Goal: Task Accomplishment & Management: Use online tool/utility

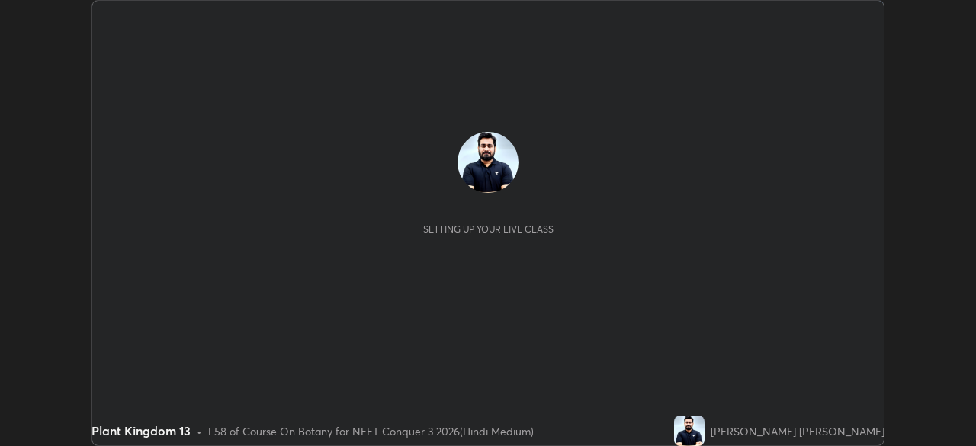
scroll to position [446, 975]
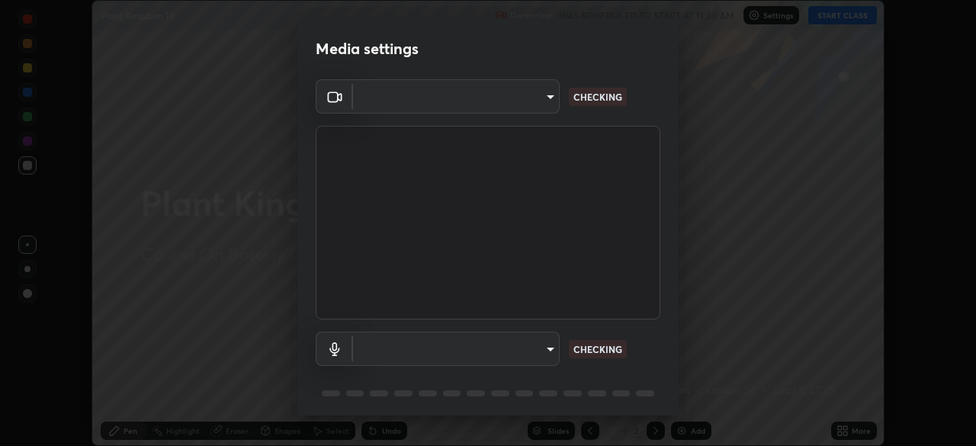
type input "fc38be1871f717ddc8e1b512eadbf63495b763d4820be899b5c927fedf8d93a0"
type input "communications"
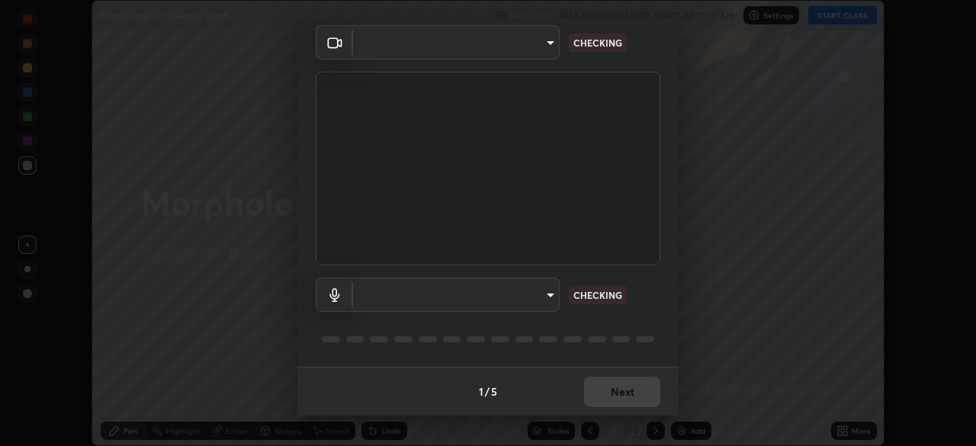
type input "fc38be1871f717ddc8e1b512eadbf63495b763d4820be899b5c927fedf8d93a0"
type input "communications"
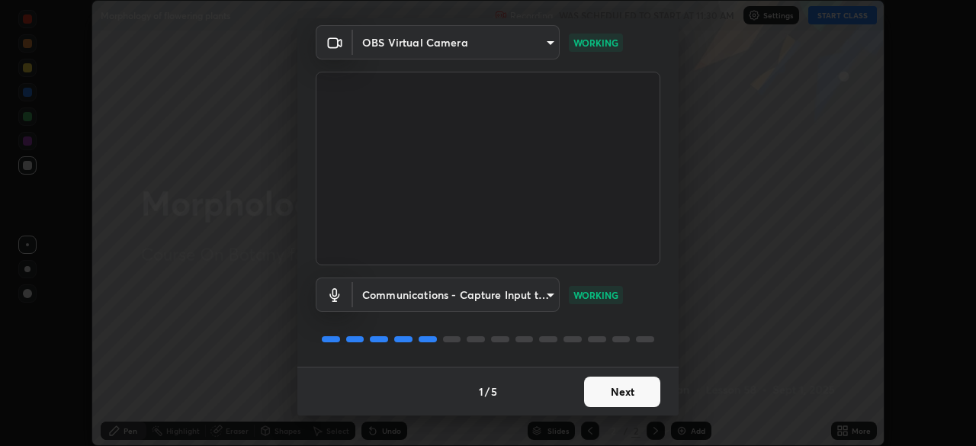
click at [618, 389] on button "Next" at bounding box center [622, 392] width 76 height 30
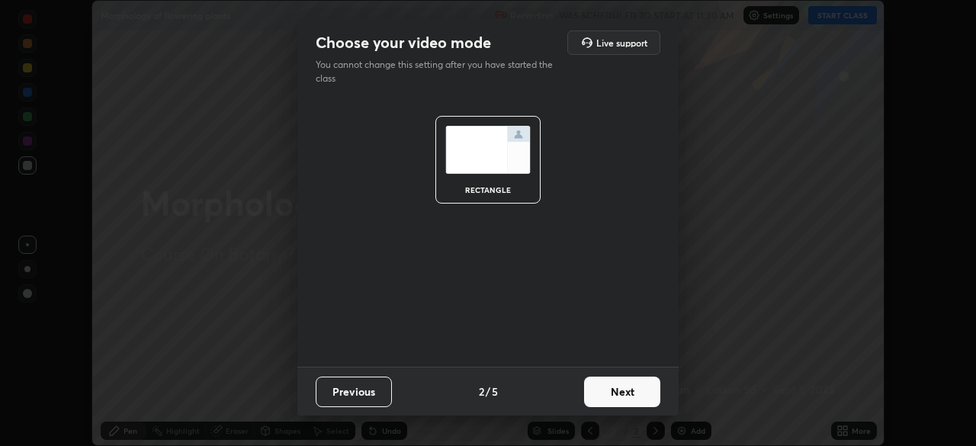
scroll to position [0, 0]
click at [620, 385] on button "Next" at bounding box center [622, 392] width 76 height 30
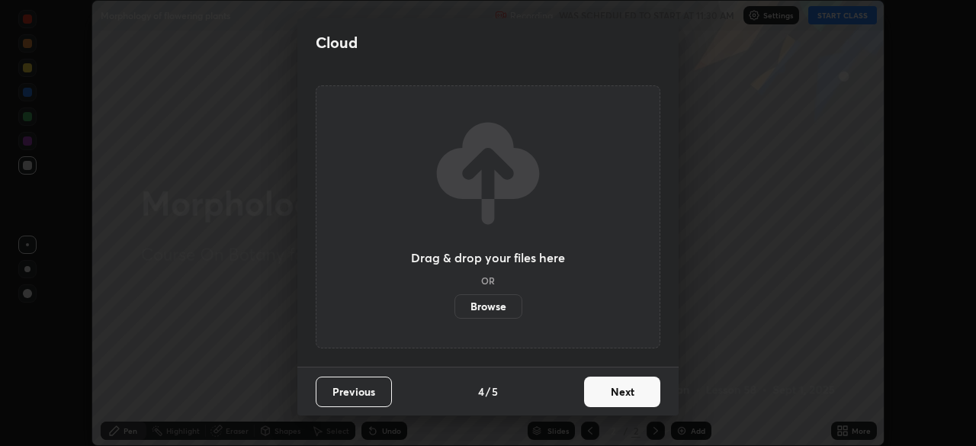
click at [627, 387] on button "Next" at bounding box center [622, 392] width 76 height 30
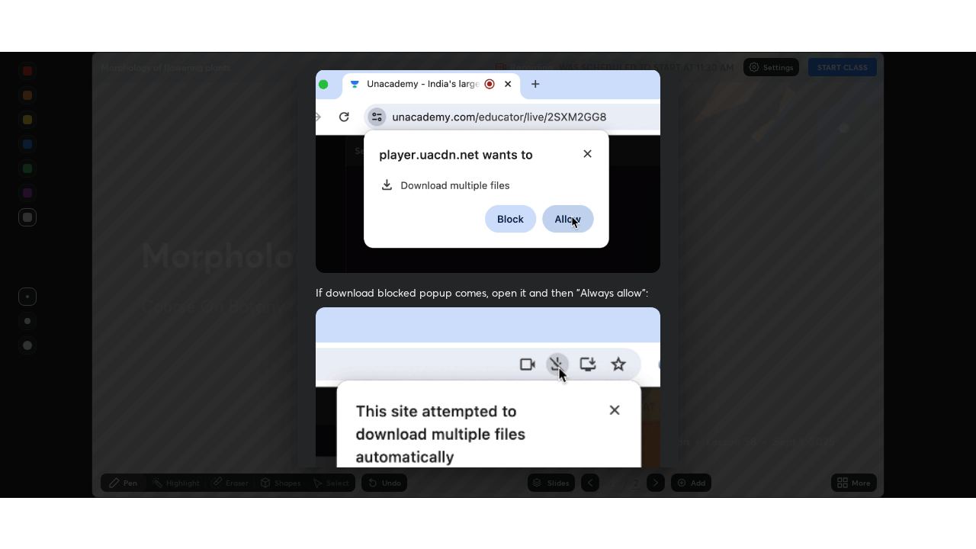
scroll to position [365, 0]
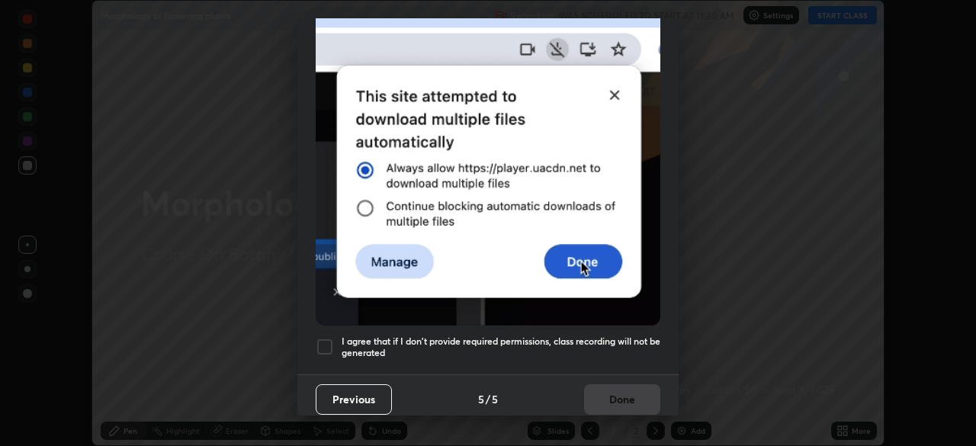
click at [603, 335] on h5 "I agree that if I don't provide required permissions, class recording will not …" at bounding box center [500, 347] width 319 height 24
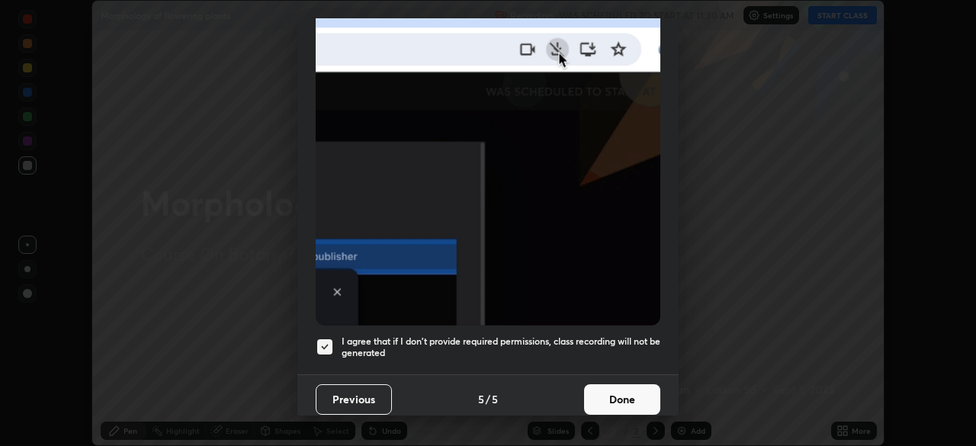
click at [627, 396] on button "Done" at bounding box center [622, 399] width 76 height 30
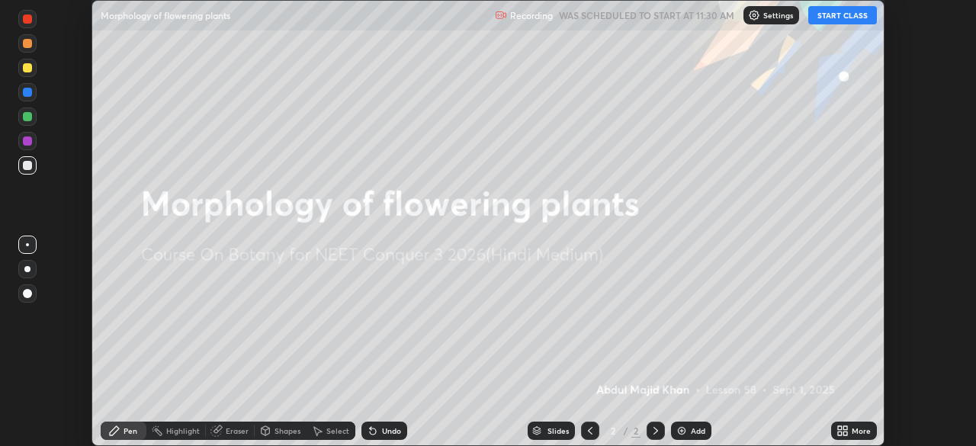
click at [825, 15] on button "START CLASS" at bounding box center [842, 15] width 69 height 18
click at [845, 435] on icon at bounding box center [845, 433] width 4 height 4
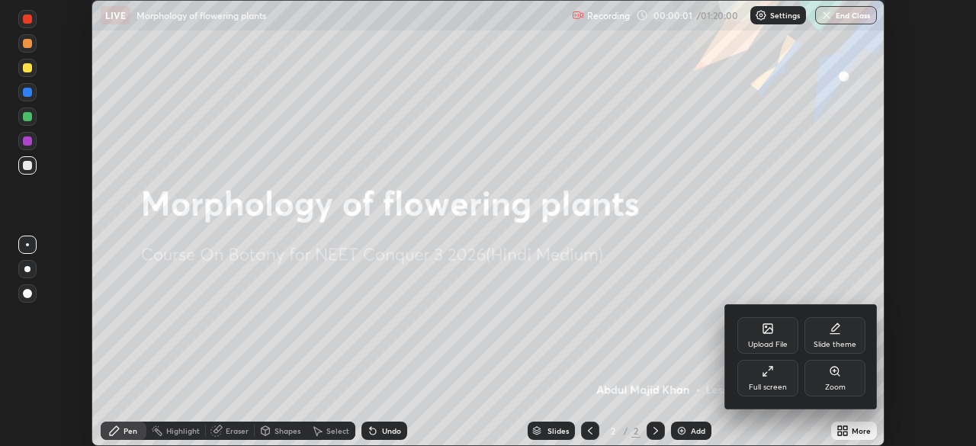
click at [777, 380] on div "Full screen" at bounding box center [767, 378] width 61 height 37
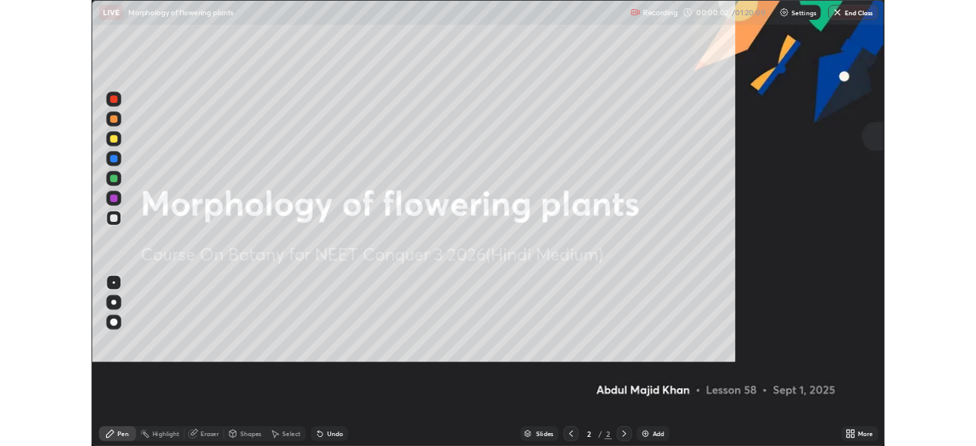
scroll to position [549, 976]
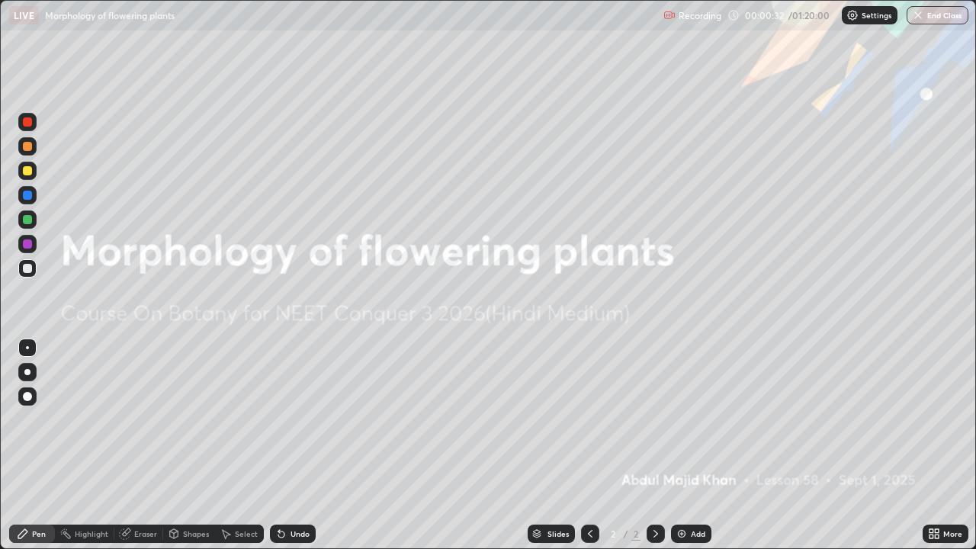
click at [688, 445] on div "Add" at bounding box center [691, 533] width 40 height 18
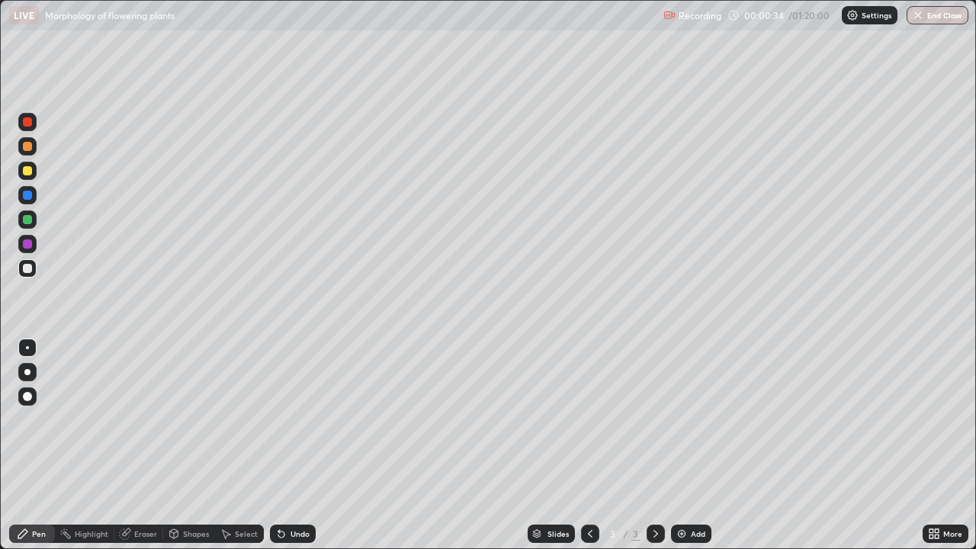
click at [27, 372] on div at bounding box center [27, 372] width 6 height 6
click at [29, 169] on div at bounding box center [27, 170] width 9 height 9
click at [0, 445] on div "Setting up your live class" at bounding box center [488, 274] width 976 height 549
click at [24, 195] on div at bounding box center [27, 195] width 9 height 9
click at [21, 171] on div at bounding box center [27, 171] width 18 height 18
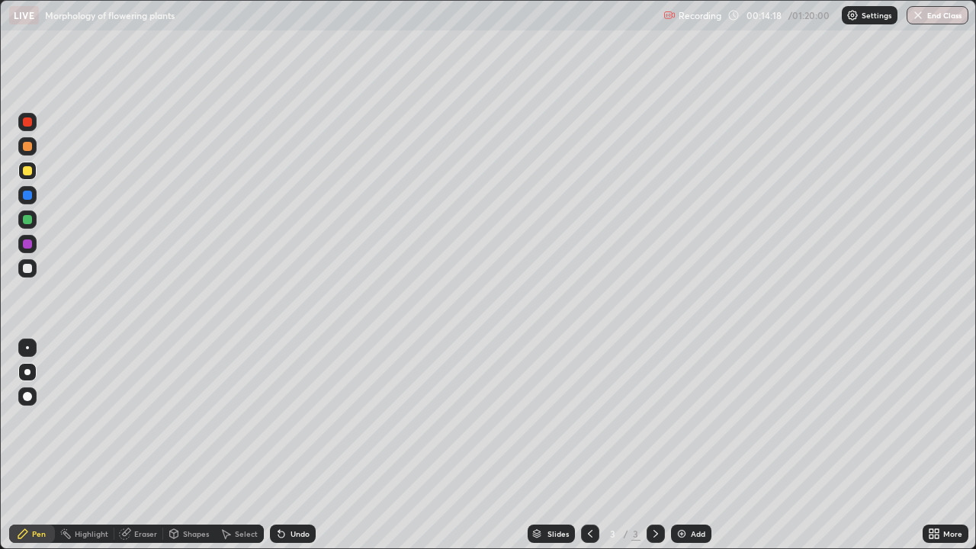
click at [27, 218] on div at bounding box center [27, 219] width 9 height 9
click at [691, 445] on div "Add" at bounding box center [698, 534] width 14 height 8
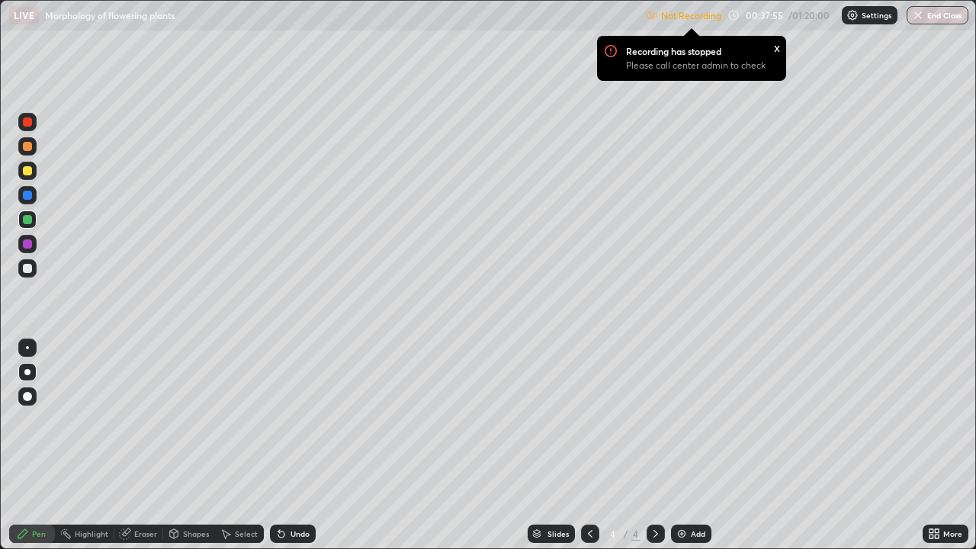
click at [24, 173] on div at bounding box center [27, 170] width 9 height 9
click at [938, 445] on icon at bounding box center [936, 536] width 4 height 4
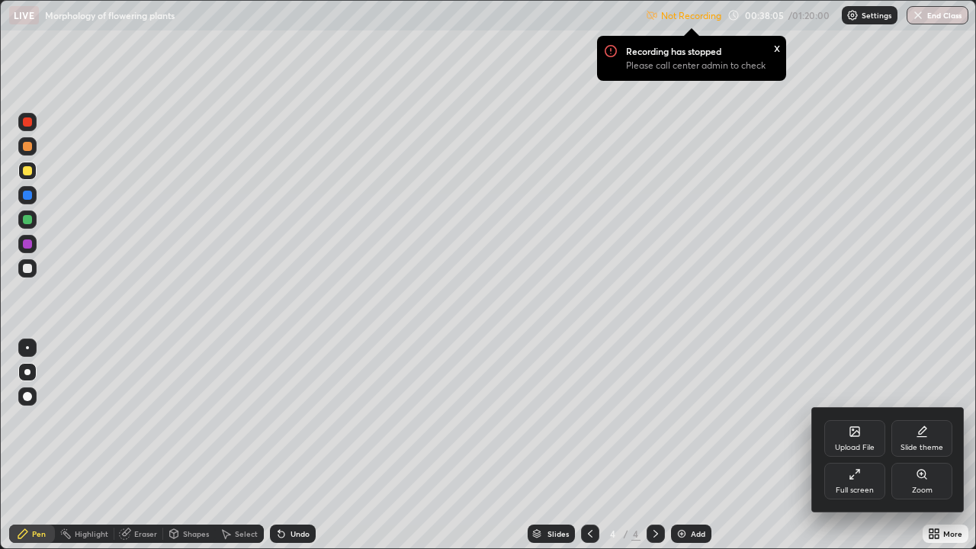
click at [864, 445] on div "Full screen" at bounding box center [854, 481] width 61 height 37
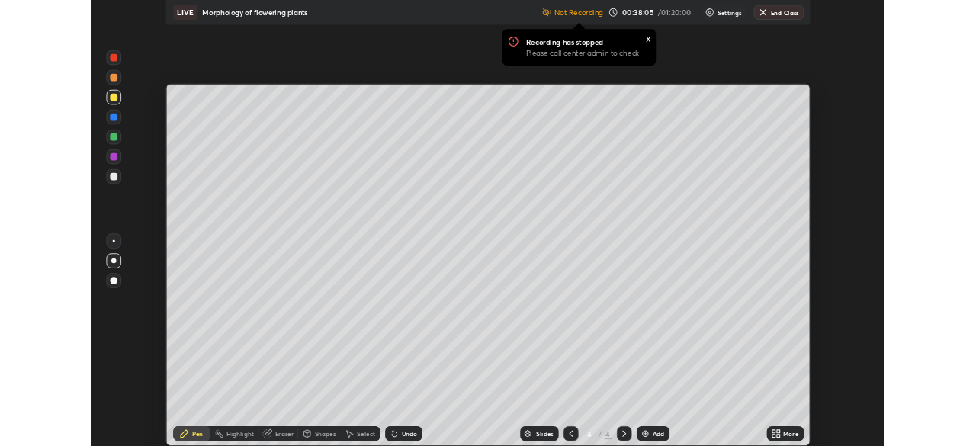
scroll to position [75775, 75245]
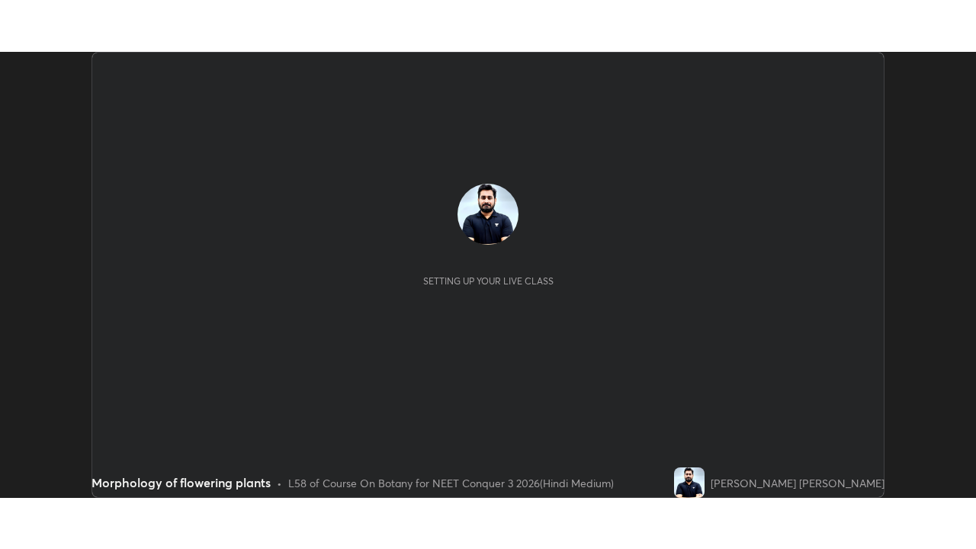
scroll to position [446, 976]
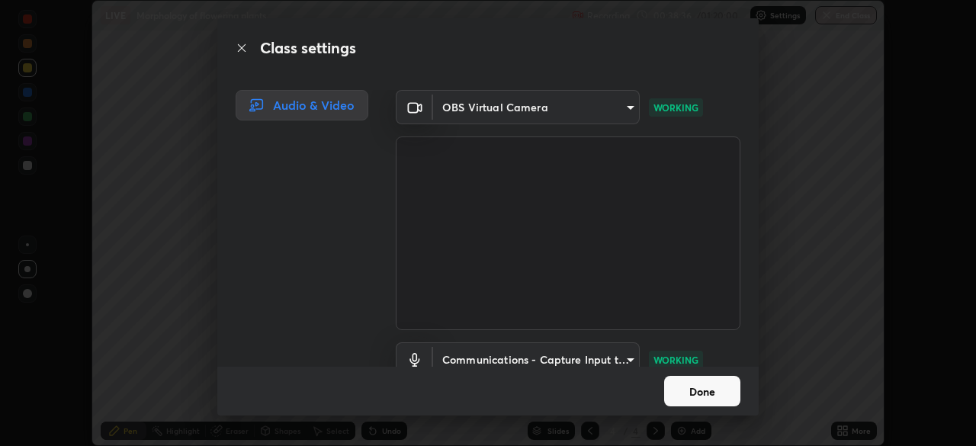
click at [693, 390] on button "Done" at bounding box center [702, 391] width 76 height 30
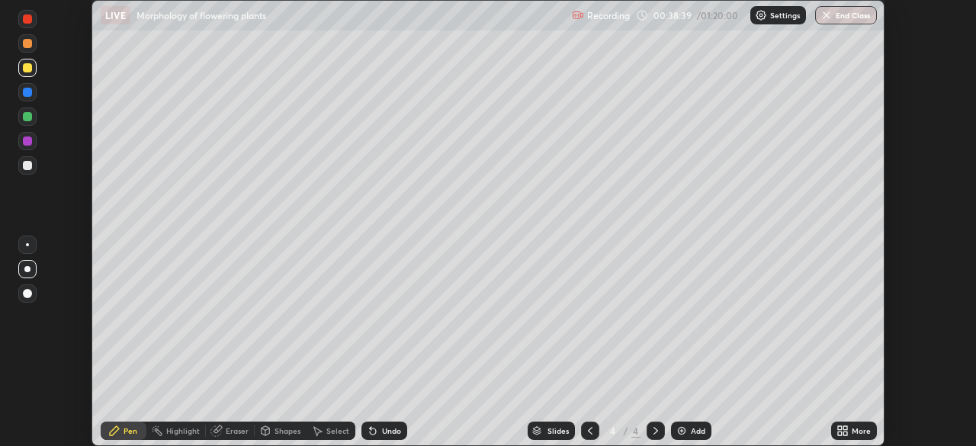
click at [841, 425] on icon at bounding box center [842, 431] width 12 height 12
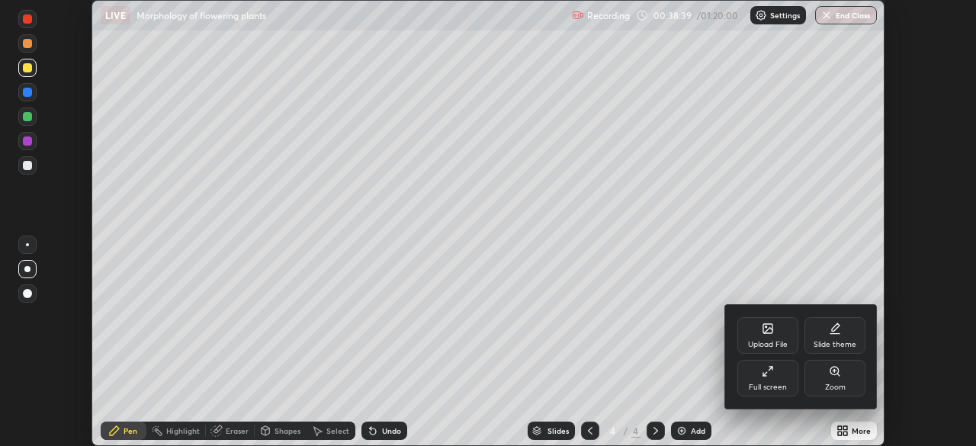
click at [761, 377] on div "Full screen" at bounding box center [767, 378] width 61 height 37
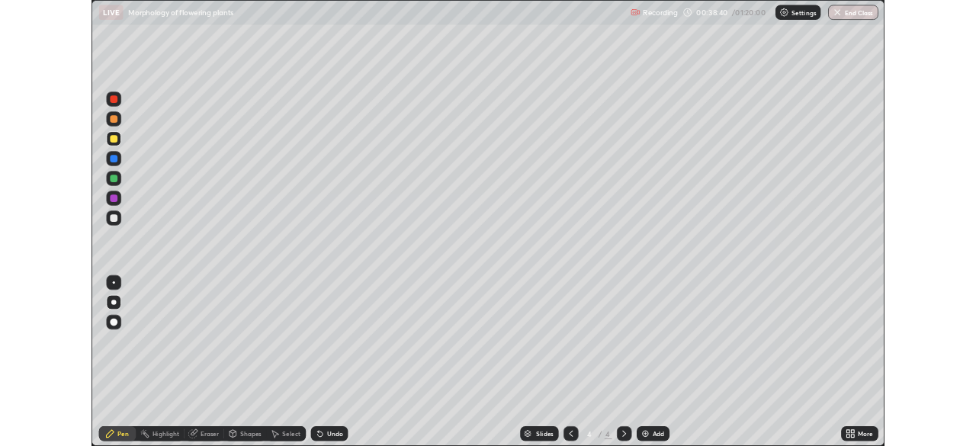
scroll to position [549, 976]
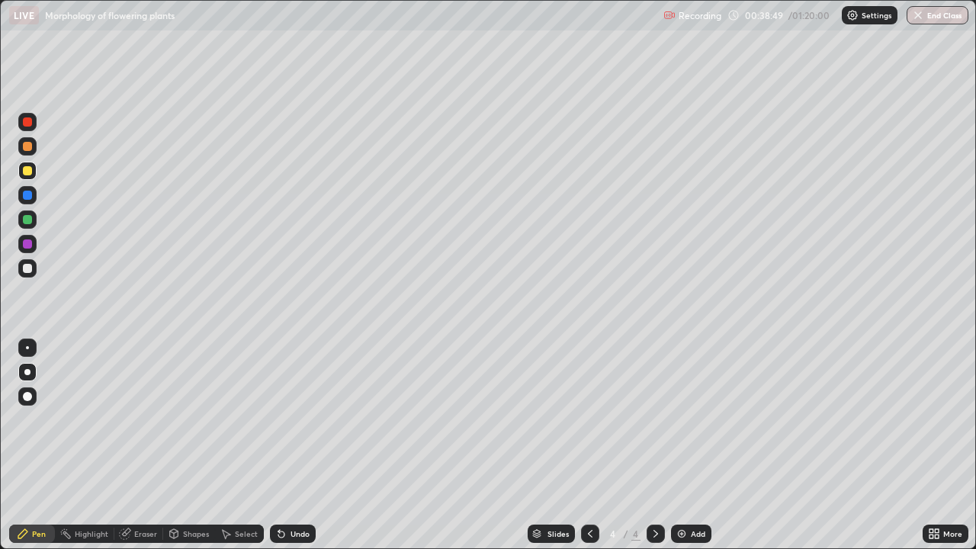
click at [25, 267] on div at bounding box center [27, 268] width 9 height 9
click at [28, 271] on div at bounding box center [27, 268] width 9 height 9
click at [294, 445] on div "Undo" at bounding box center [293, 533] width 46 height 18
click at [137, 445] on div "Eraser" at bounding box center [145, 534] width 23 height 8
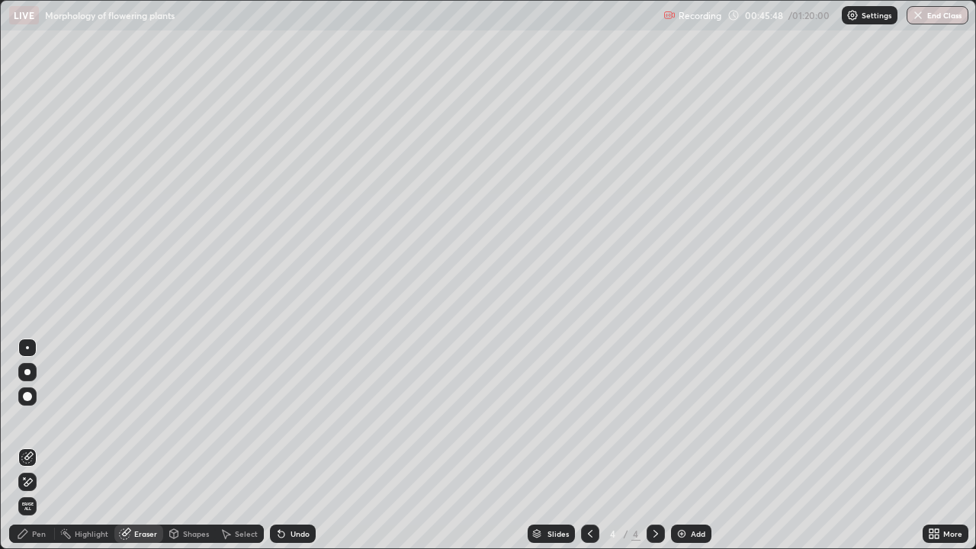
click at [27, 445] on icon at bounding box center [28, 482] width 8 height 8
click at [34, 445] on div "Pen" at bounding box center [39, 534] width 14 height 8
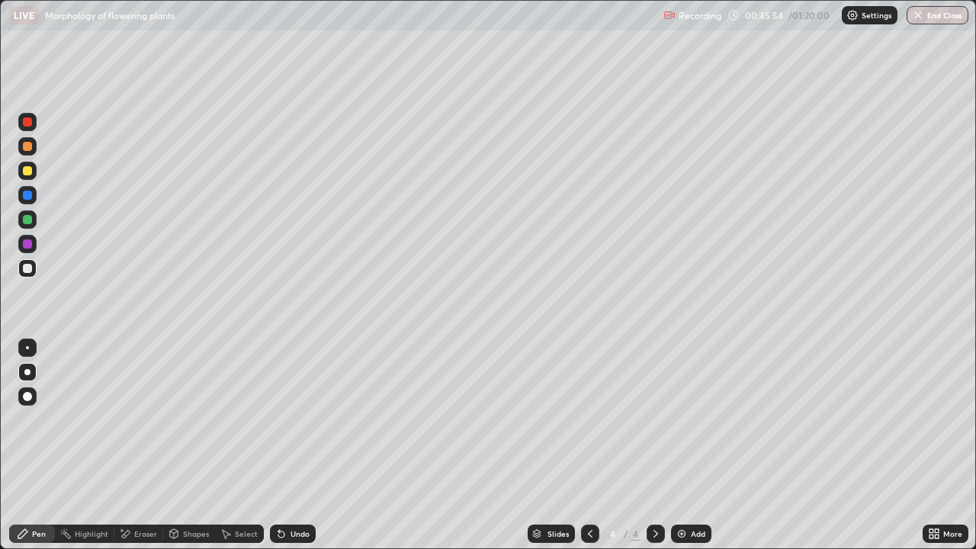
click at [27, 265] on div at bounding box center [27, 268] width 9 height 9
click at [138, 445] on div "Eraser" at bounding box center [145, 534] width 23 height 8
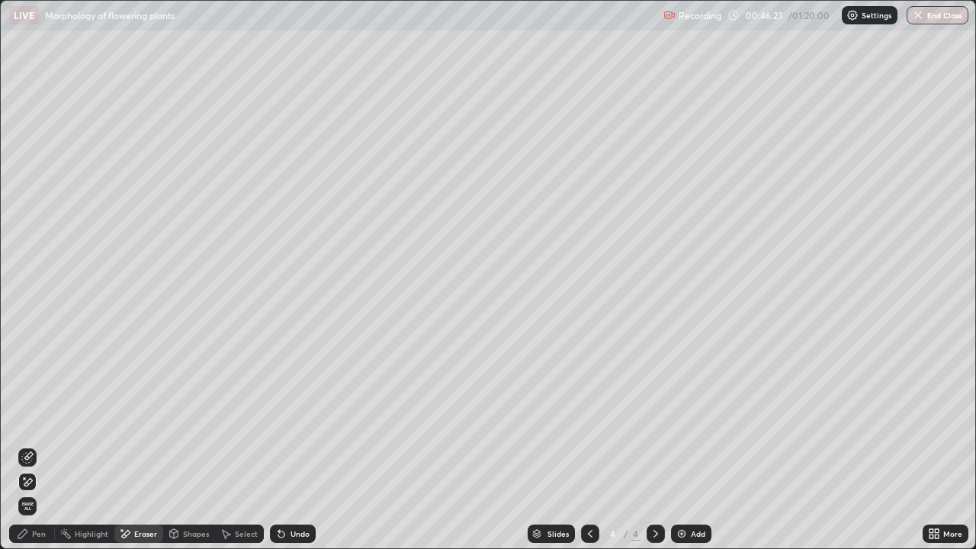
click at [39, 445] on div "Pen" at bounding box center [39, 534] width 14 height 8
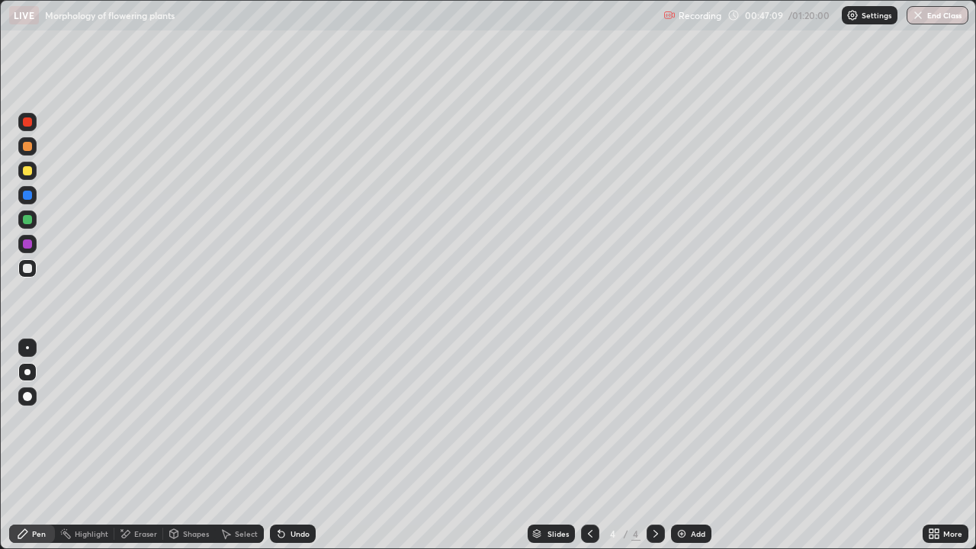
click at [697, 445] on div "Add" at bounding box center [698, 534] width 14 height 8
click at [476, 29] on div "LIVE Morphology of flowering plants" at bounding box center [333, 15] width 648 height 30
click at [487, 30] on div "LIVE Morphology of flowering plants" at bounding box center [333, 15] width 648 height 30
click at [27, 171] on div at bounding box center [27, 170] width 9 height 9
click at [26, 268] on div at bounding box center [27, 268] width 9 height 9
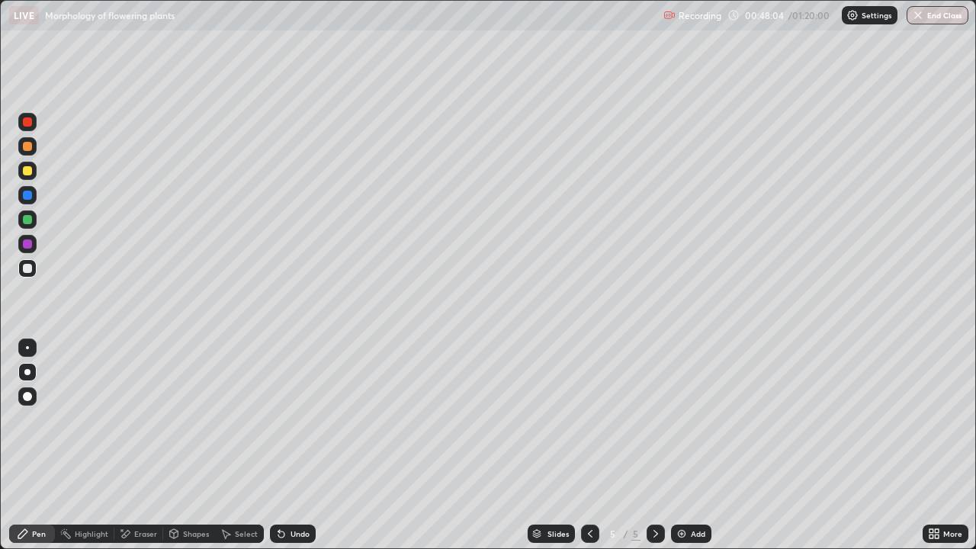
click at [24, 219] on div at bounding box center [27, 219] width 9 height 9
click at [27, 267] on div at bounding box center [27, 268] width 9 height 9
click at [26, 194] on div at bounding box center [27, 195] width 9 height 9
click at [296, 445] on div "Undo" at bounding box center [299, 534] width 19 height 8
click at [25, 216] on div at bounding box center [27, 219] width 9 height 9
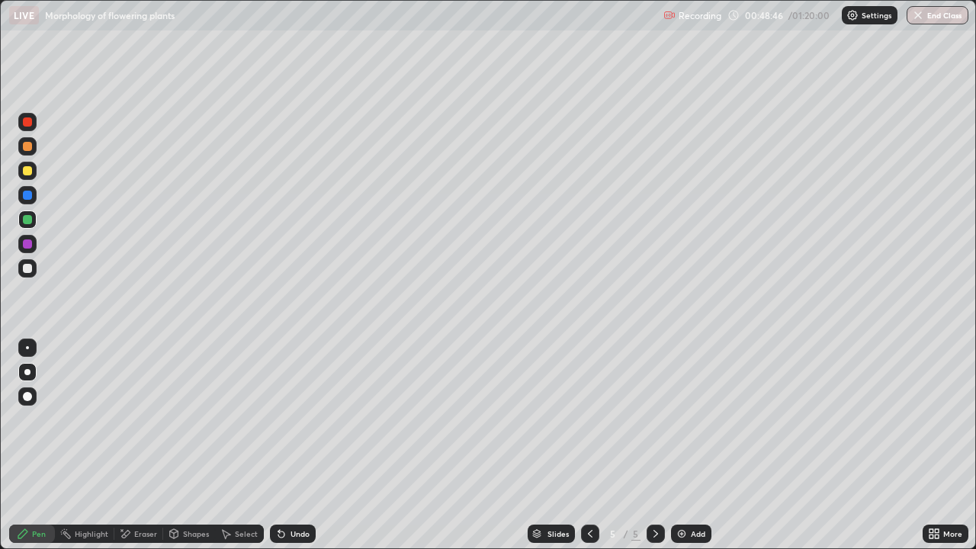
click at [31, 194] on div at bounding box center [27, 195] width 9 height 9
click at [26, 268] on div at bounding box center [27, 268] width 9 height 9
click at [27, 147] on div at bounding box center [27, 146] width 9 height 9
click at [27, 197] on div at bounding box center [27, 195] width 9 height 9
click at [27, 221] on div at bounding box center [27, 219] width 9 height 9
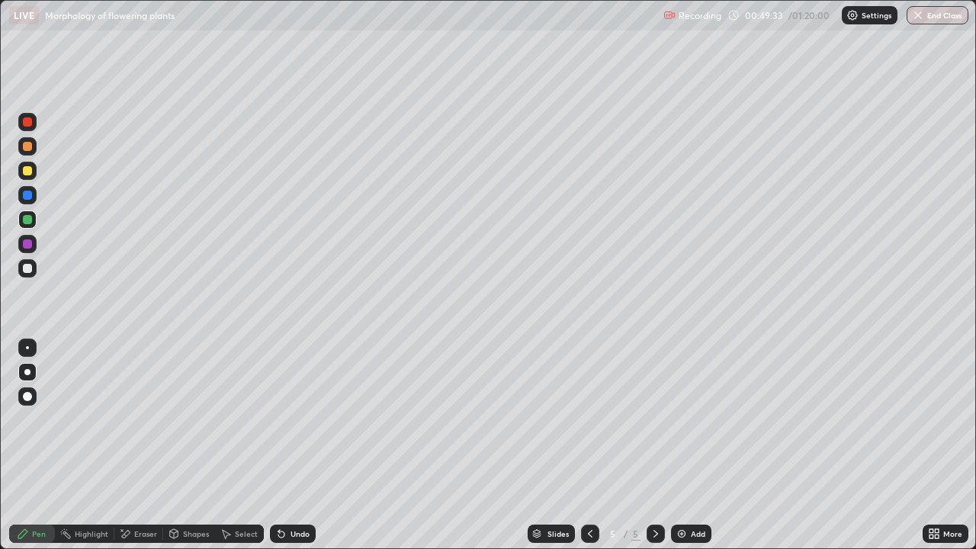
click at [290, 445] on div "Undo" at bounding box center [299, 534] width 19 height 8
click at [24, 220] on div at bounding box center [27, 219] width 9 height 9
click at [27, 197] on div at bounding box center [27, 195] width 9 height 9
click at [24, 267] on div at bounding box center [27, 268] width 9 height 9
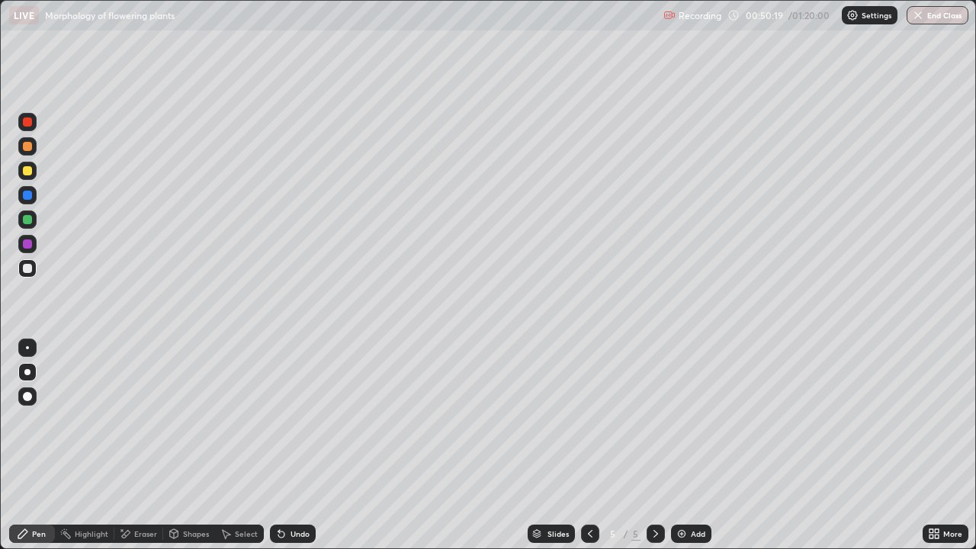
click at [26, 244] on div at bounding box center [27, 243] width 9 height 9
click at [248, 445] on div "Select" at bounding box center [246, 534] width 23 height 8
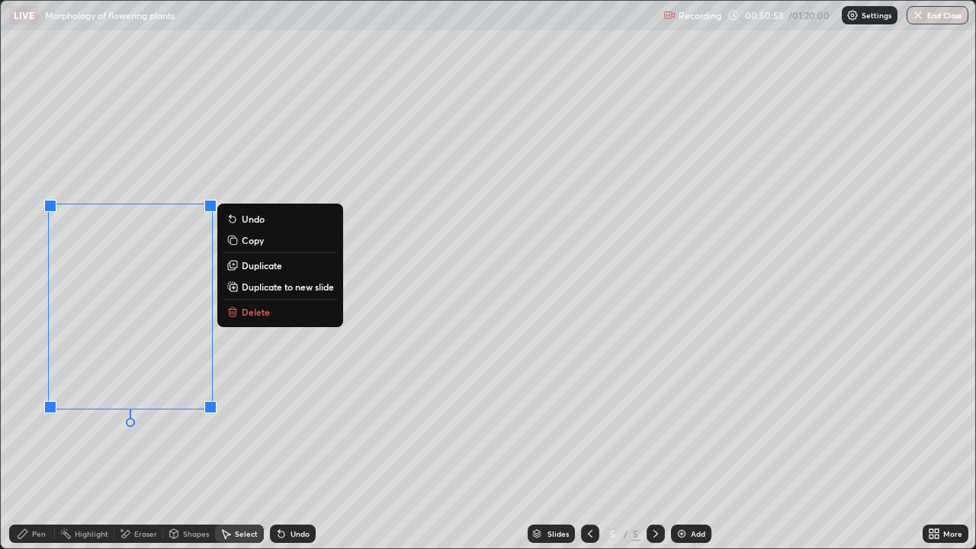
click at [238, 445] on div "Select" at bounding box center [246, 534] width 23 height 8
click at [273, 428] on div "0 ° Undo Copy Duplicate Duplicate to new slide Delete" at bounding box center [488, 274] width 974 height 547
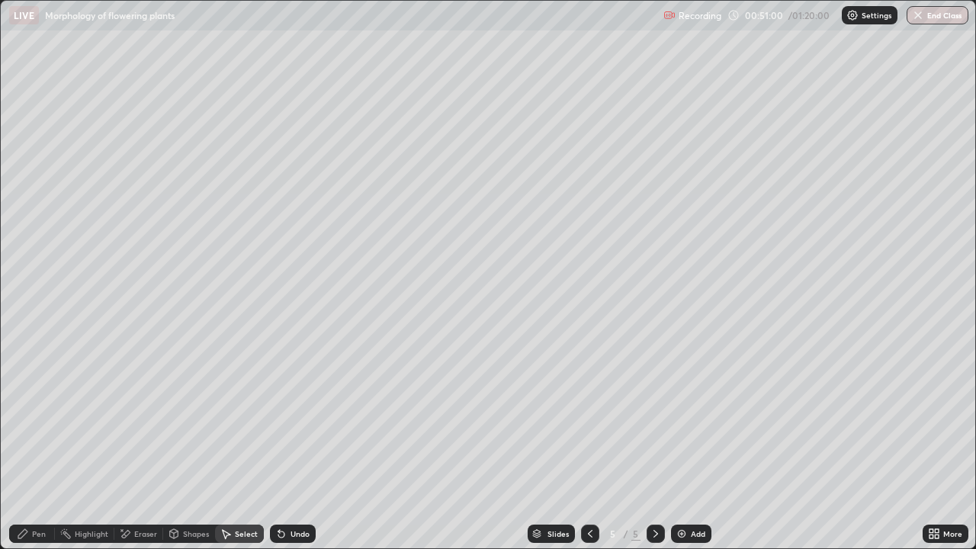
click at [240, 445] on div "Select" at bounding box center [246, 534] width 23 height 8
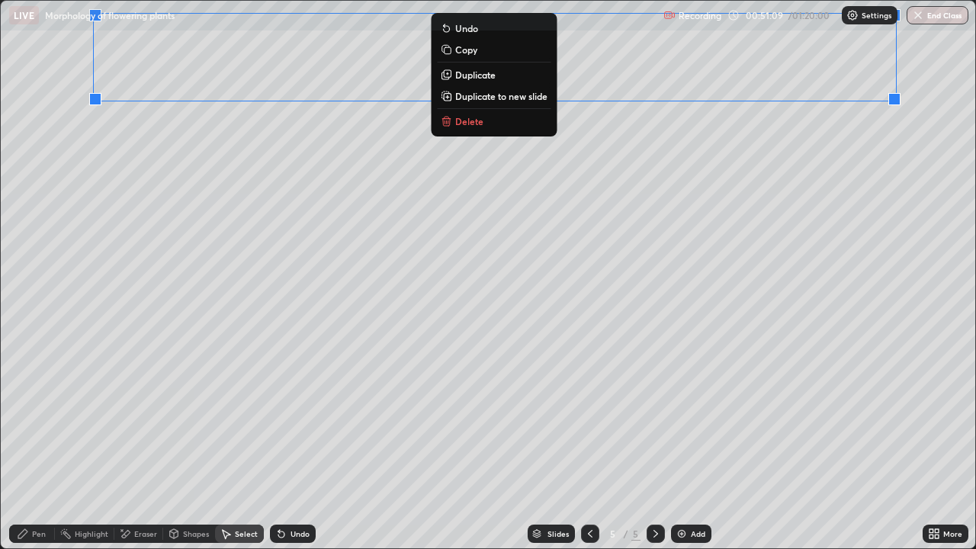
click at [755, 264] on div "0 ° Undo Copy Duplicate Duplicate to new slide Delete" at bounding box center [488, 274] width 974 height 547
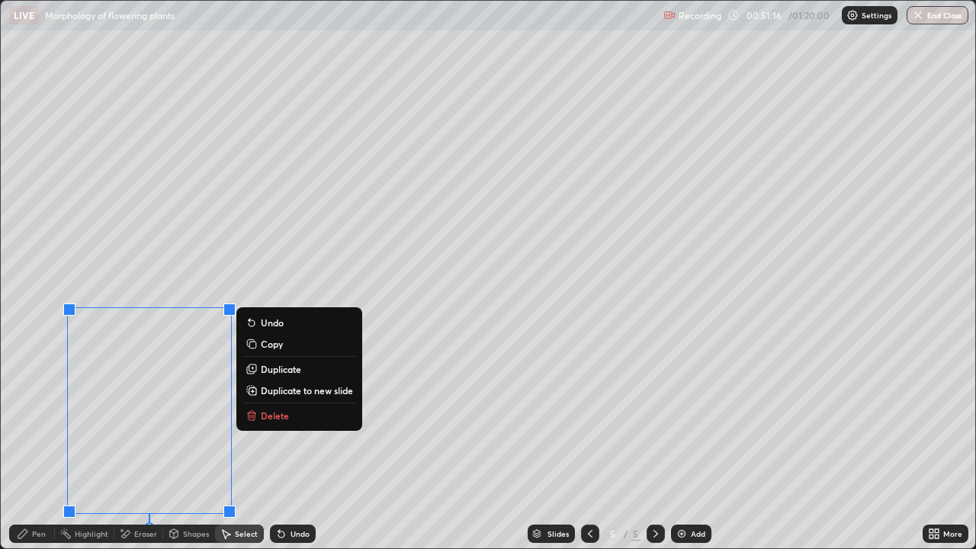
click at [37, 445] on div "Pen" at bounding box center [32, 533] width 46 height 18
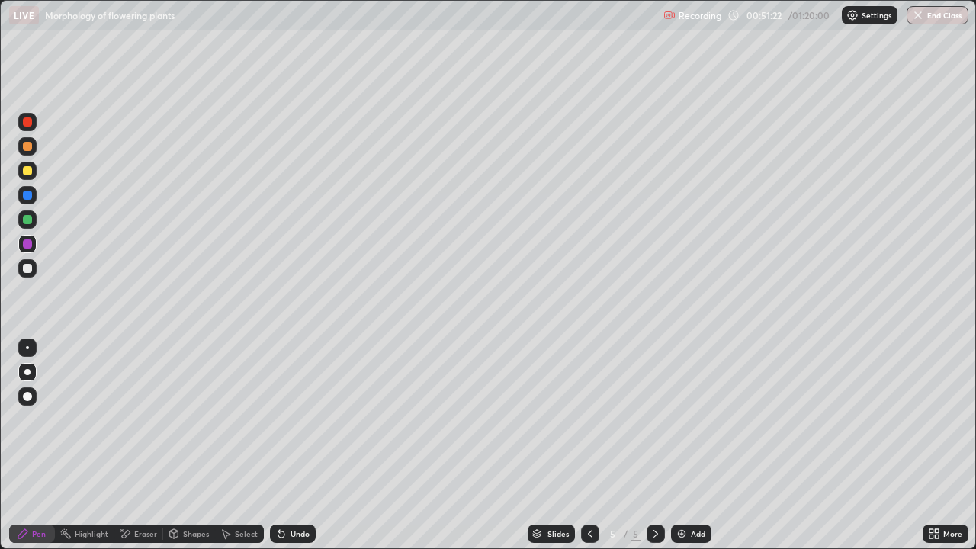
click at [26, 268] on div at bounding box center [27, 268] width 9 height 9
click at [27, 245] on div at bounding box center [27, 243] width 9 height 9
click at [25, 268] on div at bounding box center [27, 268] width 9 height 9
click at [23, 148] on div at bounding box center [27, 146] width 9 height 9
click at [21, 268] on div at bounding box center [27, 268] width 18 height 18
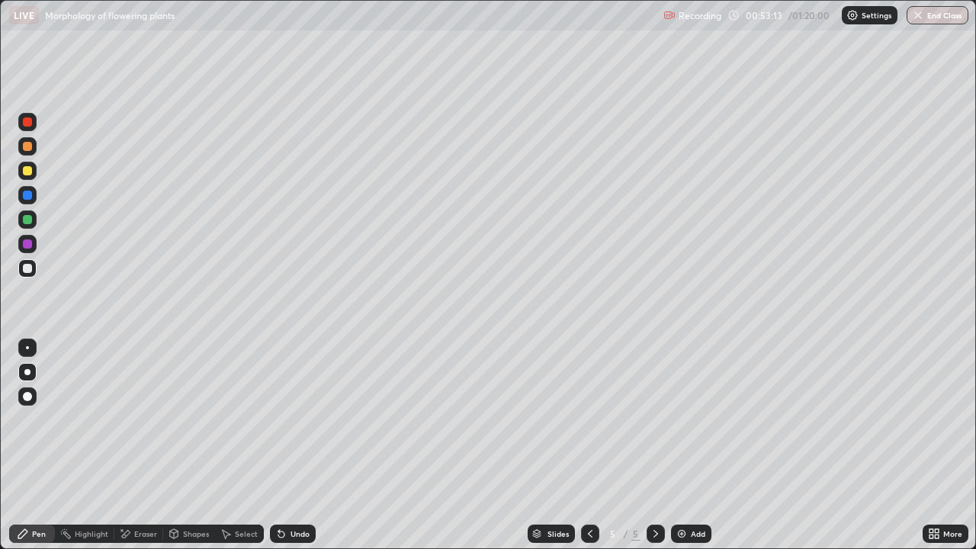
click at [290, 445] on div "Undo" at bounding box center [299, 534] width 19 height 8
click at [27, 242] on div at bounding box center [27, 243] width 9 height 9
click at [26, 268] on div at bounding box center [27, 268] width 9 height 9
click at [24, 266] on div at bounding box center [27, 268] width 9 height 9
click at [27, 245] on div at bounding box center [27, 243] width 9 height 9
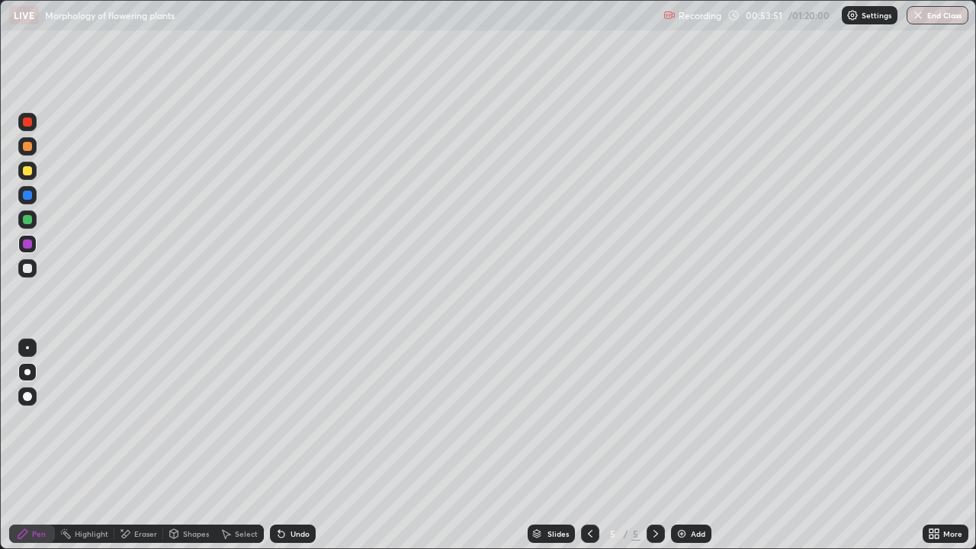
click at [24, 144] on div at bounding box center [27, 146] width 9 height 9
click at [27, 221] on div at bounding box center [27, 219] width 9 height 9
click at [28, 149] on div at bounding box center [27, 146] width 9 height 9
click at [146, 445] on div "Eraser" at bounding box center [145, 534] width 23 height 8
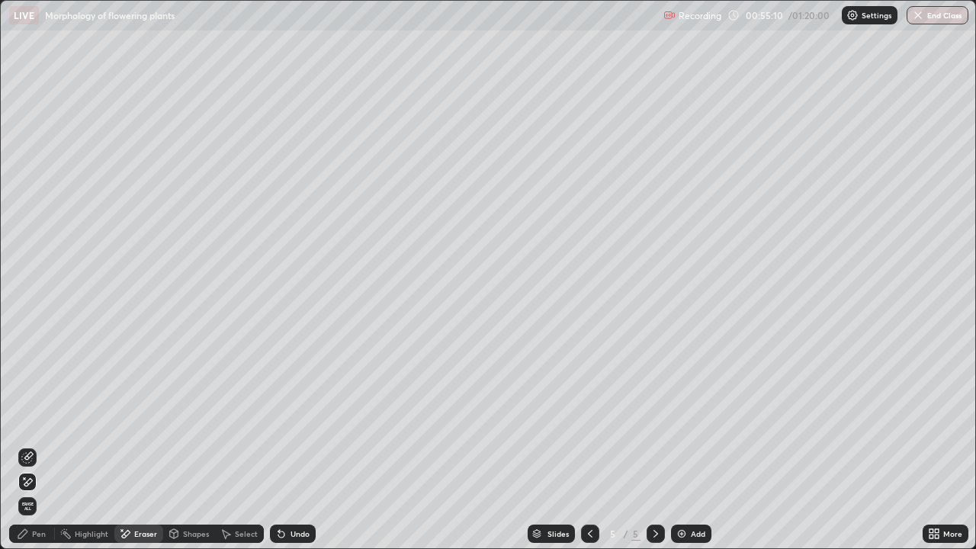
click at [28, 445] on icon at bounding box center [23, 533] width 12 height 12
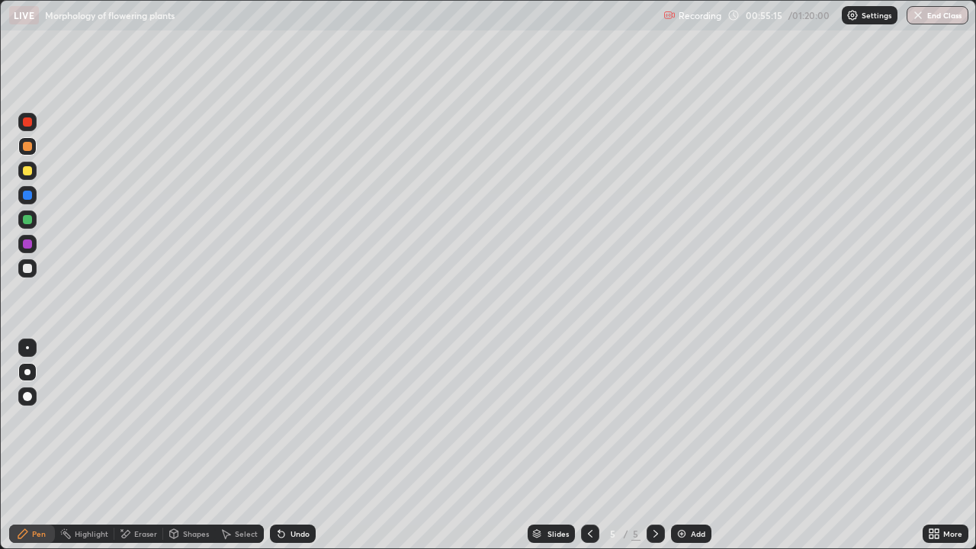
click at [26, 271] on div at bounding box center [27, 268] width 9 height 9
click at [295, 445] on div "Undo" at bounding box center [299, 534] width 19 height 8
click at [292, 445] on div "Undo" at bounding box center [299, 534] width 19 height 8
click at [290, 445] on div "Undo" at bounding box center [293, 533] width 46 height 18
click at [288, 445] on div "Undo" at bounding box center [293, 533] width 46 height 18
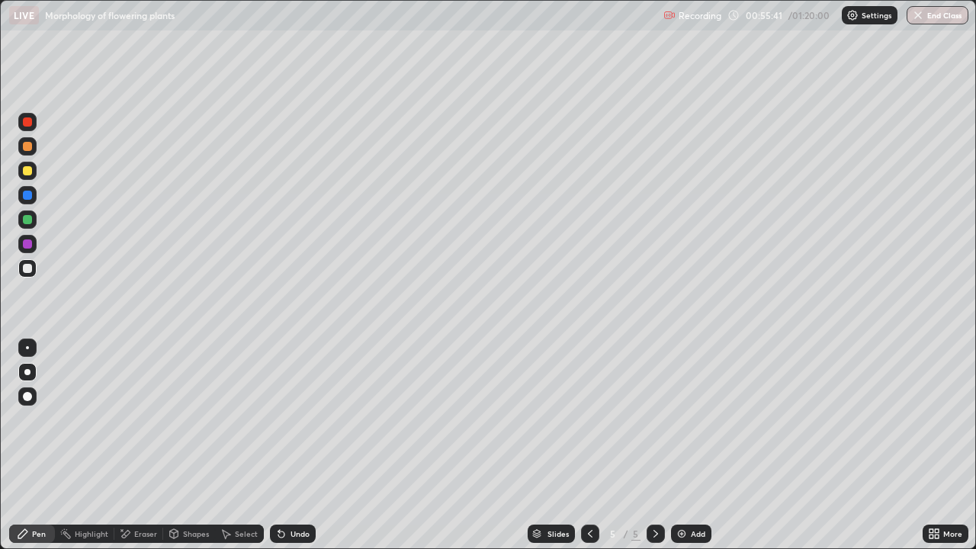
click at [287, 445] on div "Undo" at bounding box center [293, 533] width 46 height 18
click at [936, 445] on icon at bounding box center [936, 536] width 4 height 4
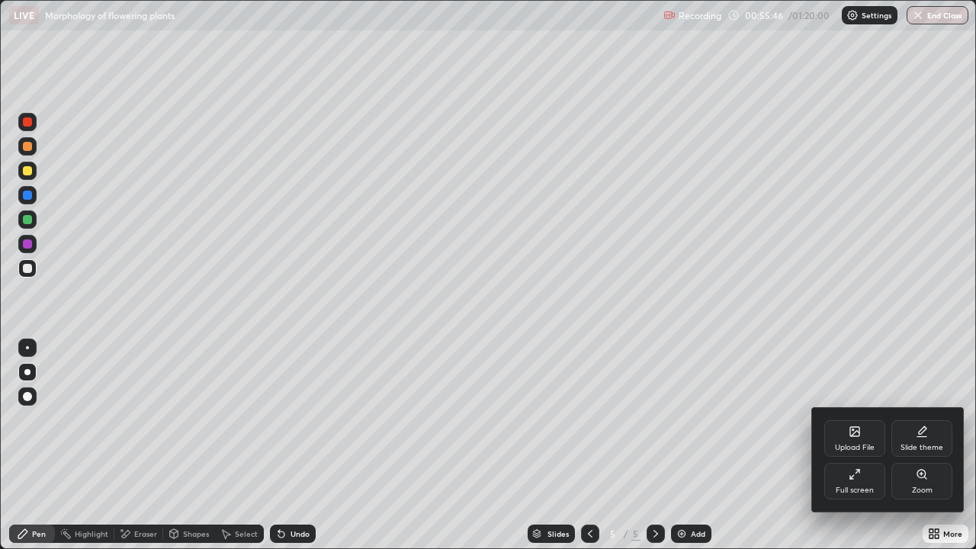
click at [859, 445] on icon at bounding box center [854, 474] width 12 height 12
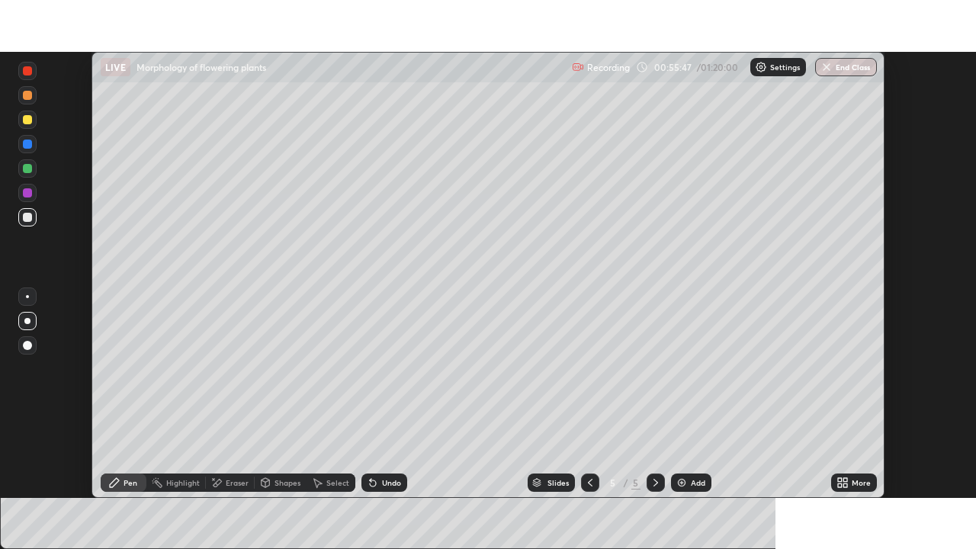
scroll to position [75775, 75245]
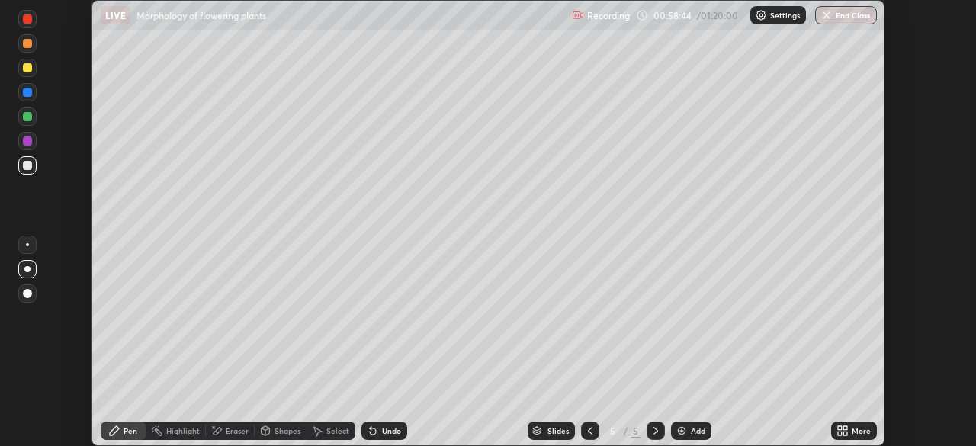
click at [25, 69] on div at bounding box center [27, 67] width 9 height 9
click at [391, 429] on div "Undo" at bounding box center [391, 431] width 19 height 8
click at [847, 435] on icon at bounding box center [845, 433] width 4 height 4
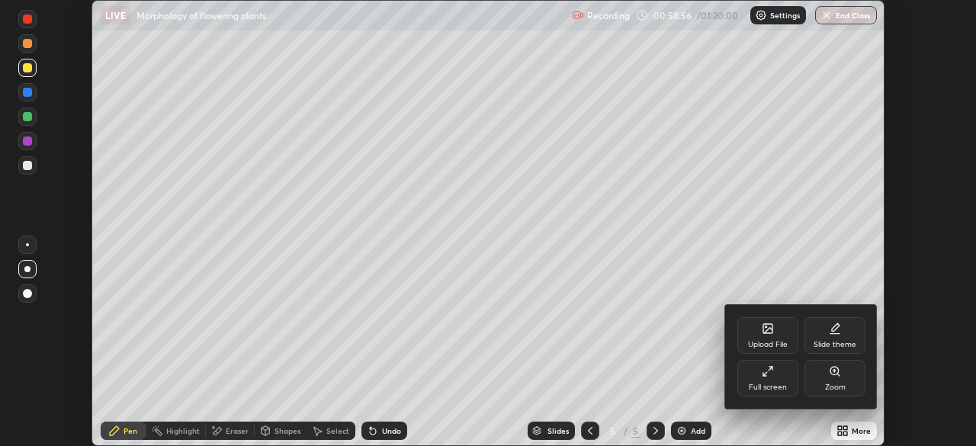
click at [771, 376] on icon at bounding box center [767, 371] width 12 height 12
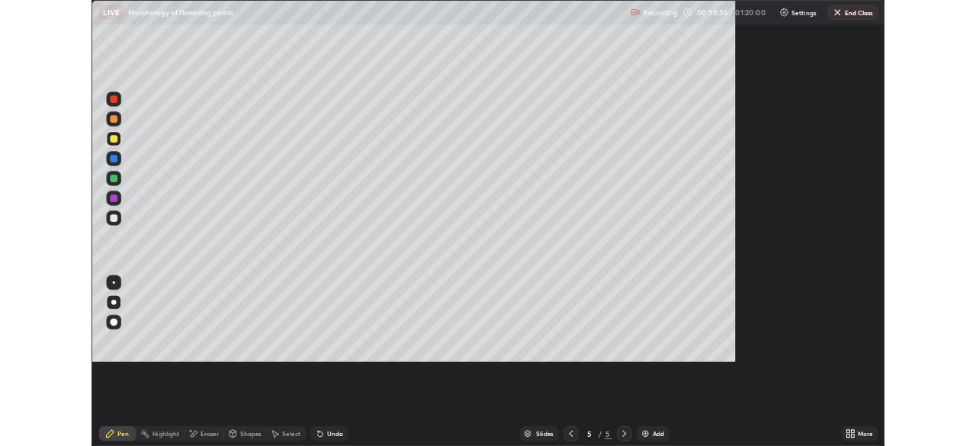
scroll to position [549, 976]
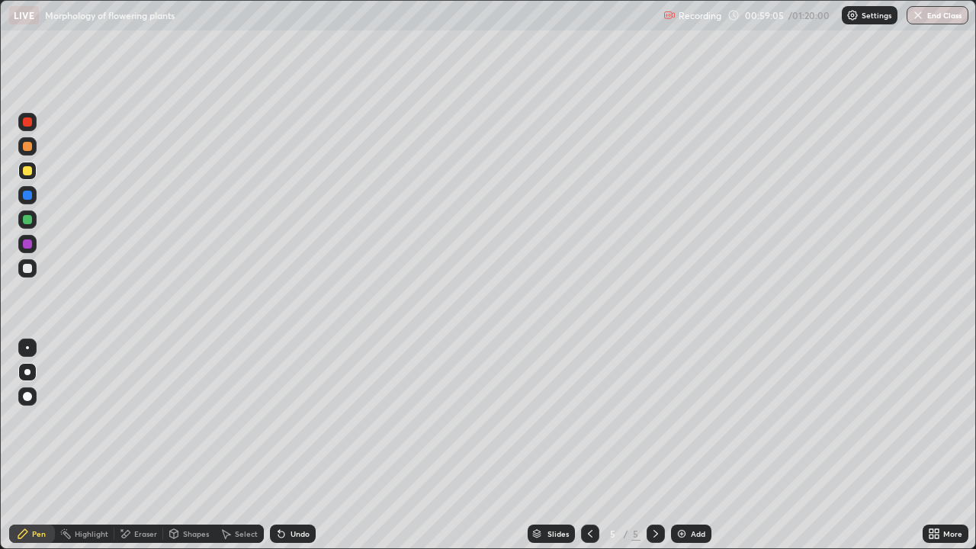
click at [27, 149] on div at bounding box center [27, 146] width 9 height 9
click at [30, 172] on div at bounding box center [27, 170] width 9 height 9
click at [33, 268] on div at bounding box center [27, 268] width 18 height 18
click at [24, 125] on div at bounding box center [27, 121] width 9 height 9
click at [21, 170] on div at bounding box center [27, 171] width 18 height 18
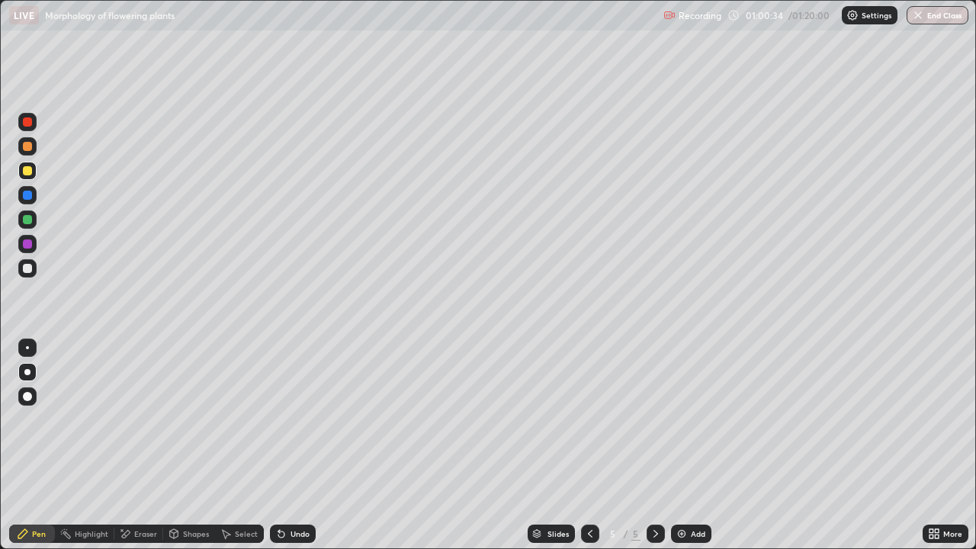
click at [23, 194] on div at bounding box center [27, 195] width 9 height 9
click at [27, 123] on div at bounding box center [27, 121] width 9 height 9
click at [29, 220] on div at bounding box center [27, 219] width 9 height 9
click at [23, 171] on div at bounding box center [27, 170] width 9 height 9
click at [21, 224] on div at bounding box center [27, 219] width 18 height 18
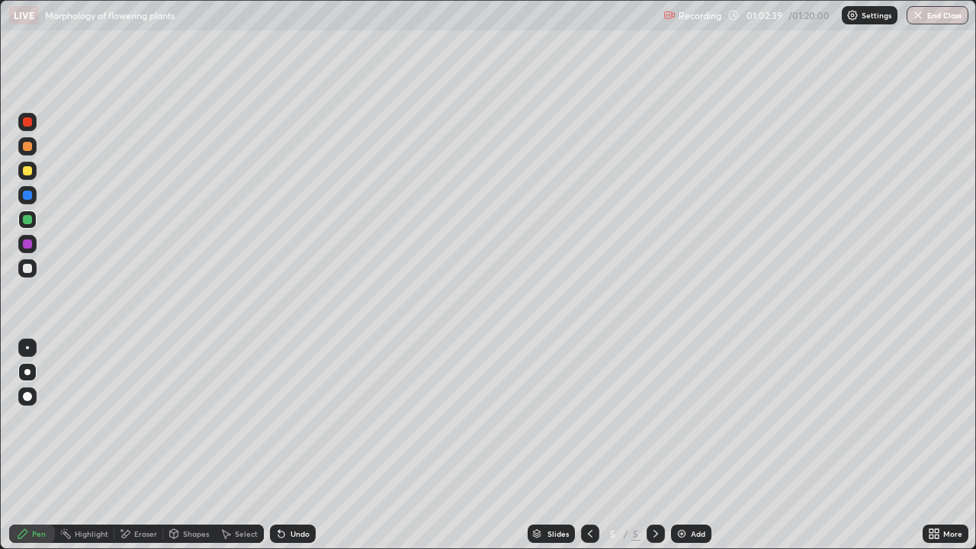
click at [26, 269] on div at bounding box center [27, 268] width 9 height 9
click at [30, 125] on div at bounding box center [27, 121] width 9 height 9
click at [297, 445] on div "Undo" at bounding box center [299, 534] width 19 height 8
click at [27, 264] on div at bounding box center [27, 268] width 9 height 9
click at [27, 117] on div at bounding box center [27, 121] width 9 height 9
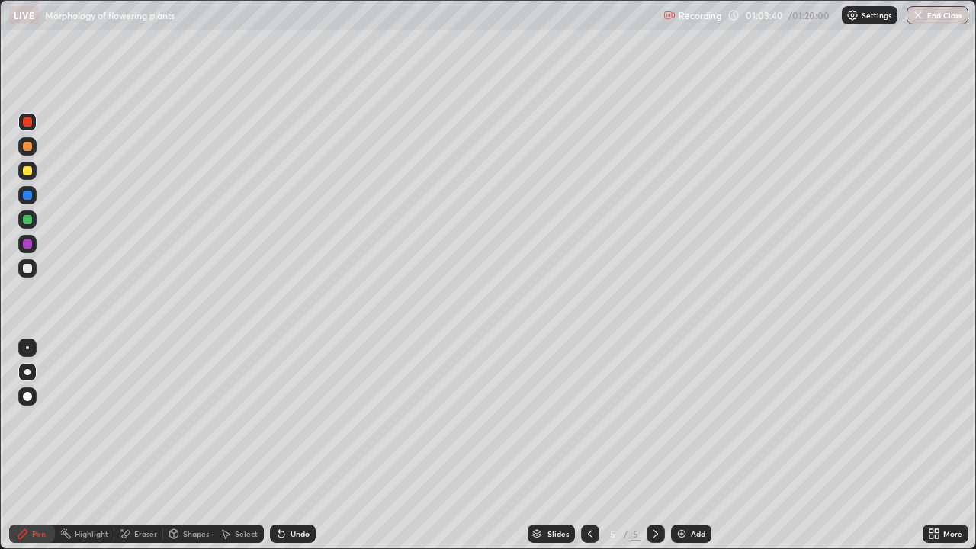
click at [687, 445] on div "Add" at bounding box center [691, 533] width 40 height 18
click at [30, 150] on div at bounding box center [27, 146] width 9 height 9
click at [27, 220] on div at bounding box center [27, 219] width 9 height 9
click at [27, 147] on div at bounding box center [27, 146] width 9 height 9
click at [30, 171] on div at bounding box center [27, 170] width 9 height 9
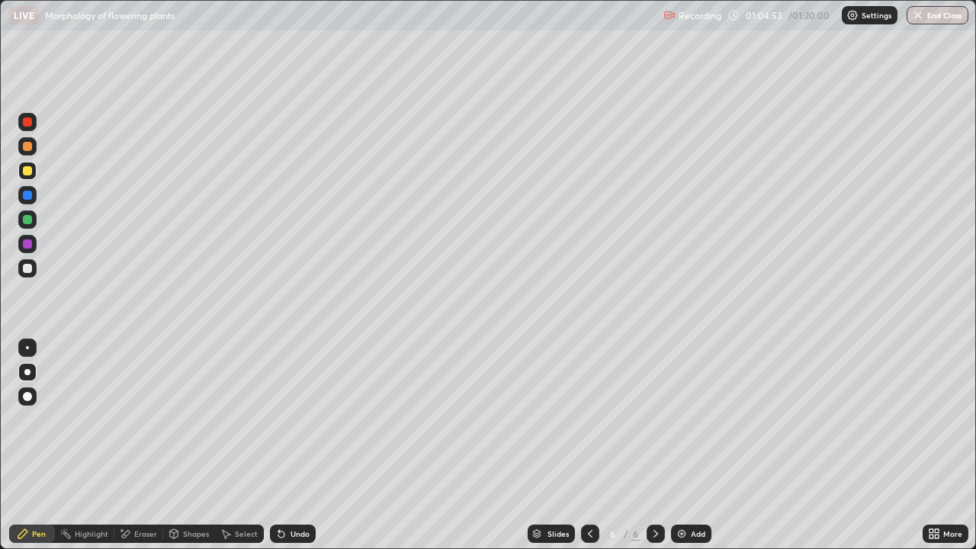
click at [586, 445] on icon at bounding box center [590, 533] width 12 height 12
click at [929, 445] on icon at bounding box center [931, 531] width 4 height 4
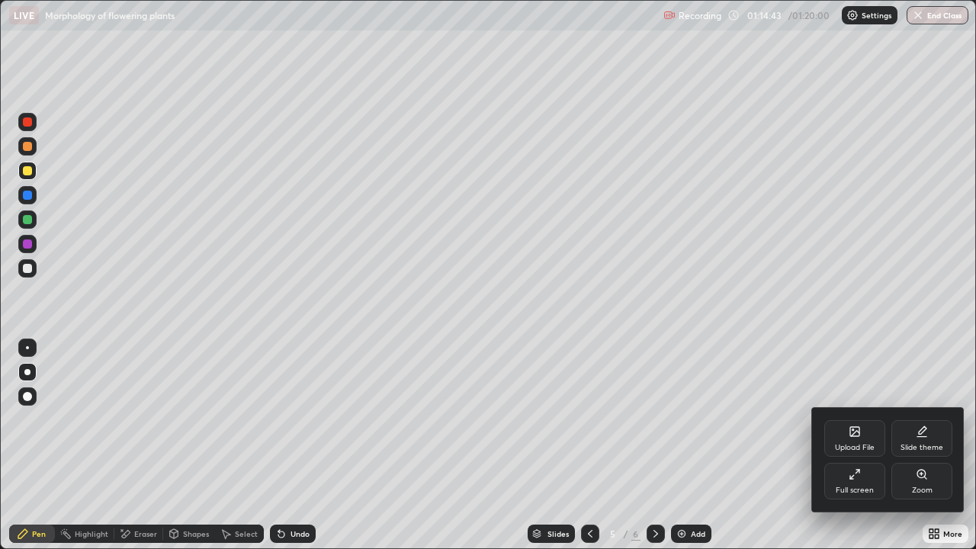
click at [856, 445] on div "Full screen" at bounding box center [854, 481] width 61 height 37
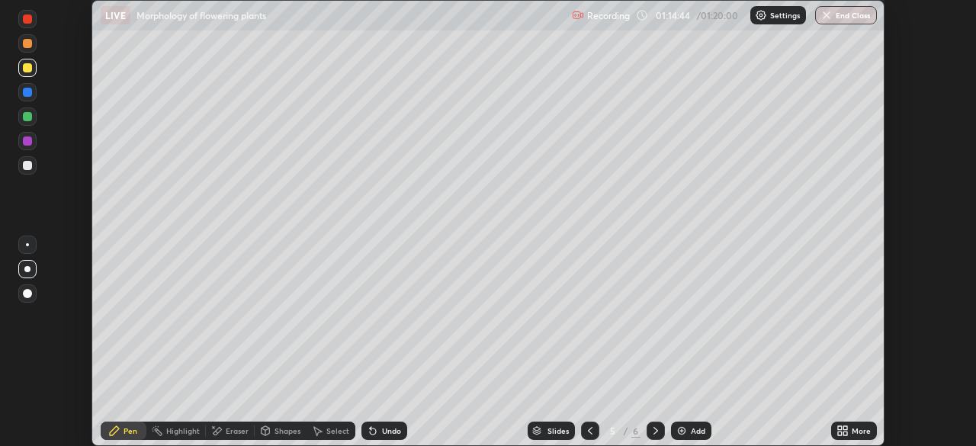
scroll to position [75775, 75245]
click at [843, 18] on button "End Class" at bounding box center [846, 15] width 62 height 18
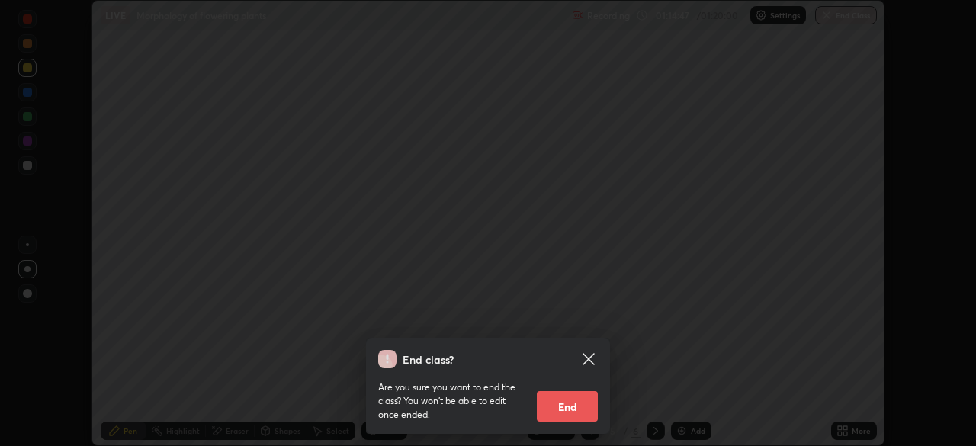
click at [565, 408] on button "End" at bounding box center [567, 406] width 61 height 30
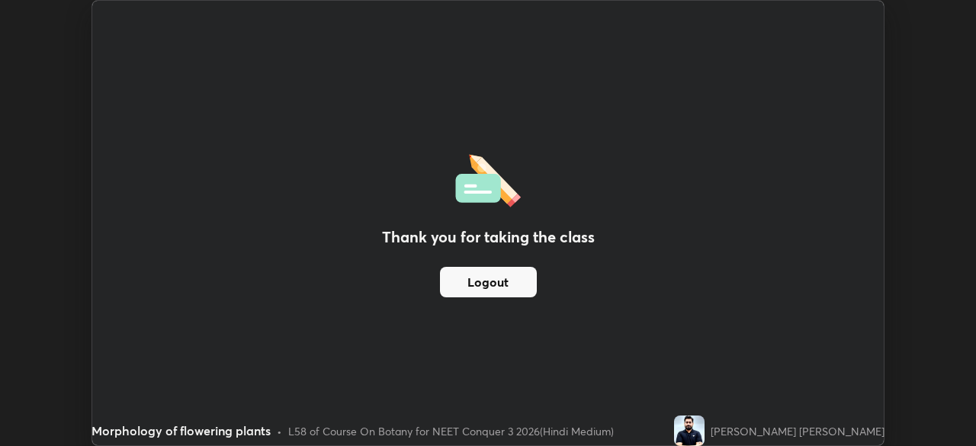
click at [498, 284] on button "Logout" at bounding box center [488, 282] width 97 height 30
